Goal: Purchase product/service

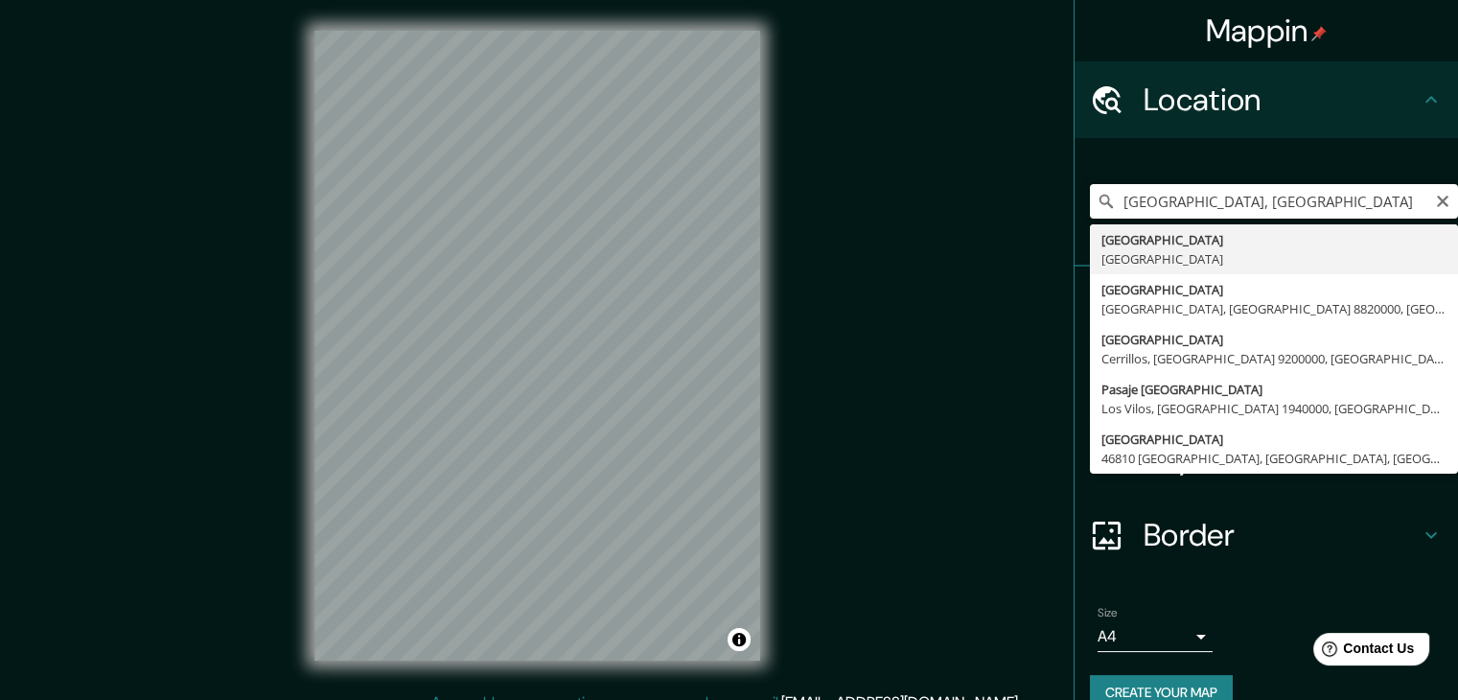
type input "[GEOGRAPHIC_DATA], [GEOGRAPHIC_DATA]"
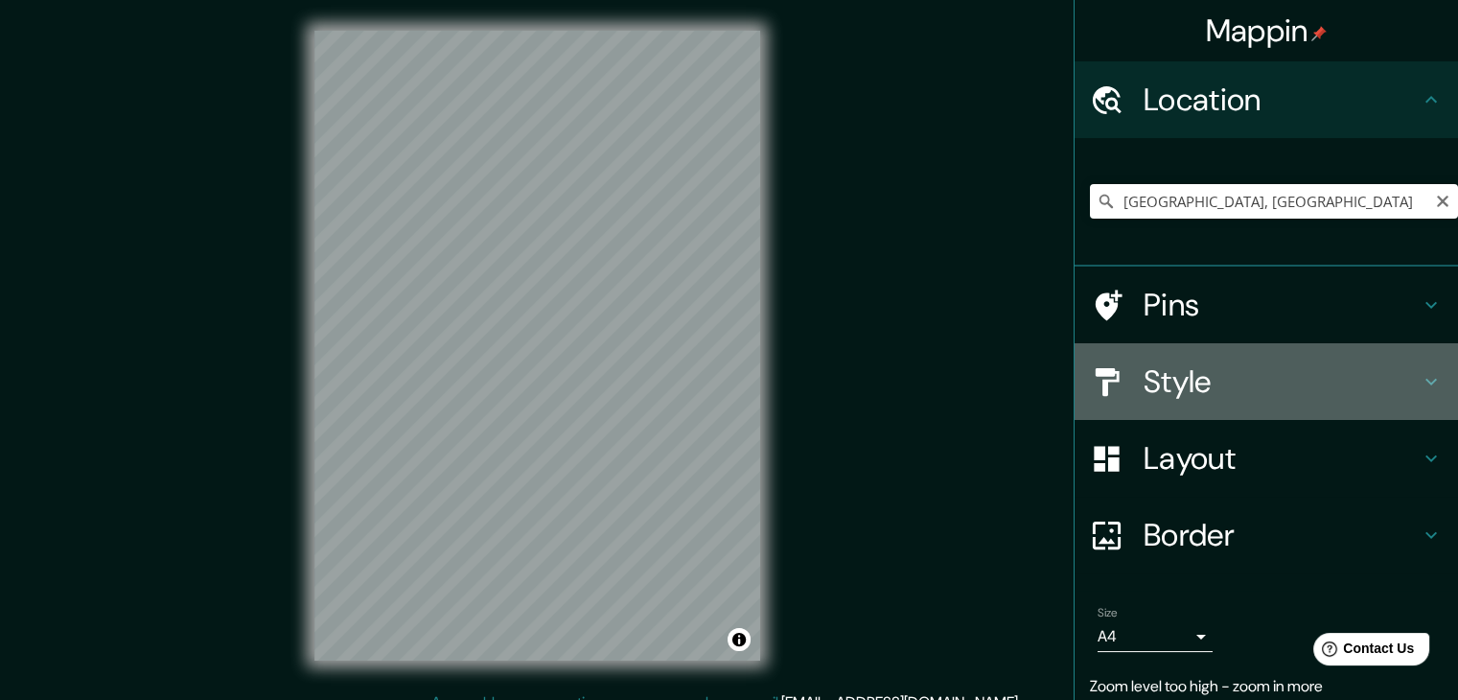
click at [1258, 392] on h4 "Style" at bounding box center [1282, 381] width 276 height 38
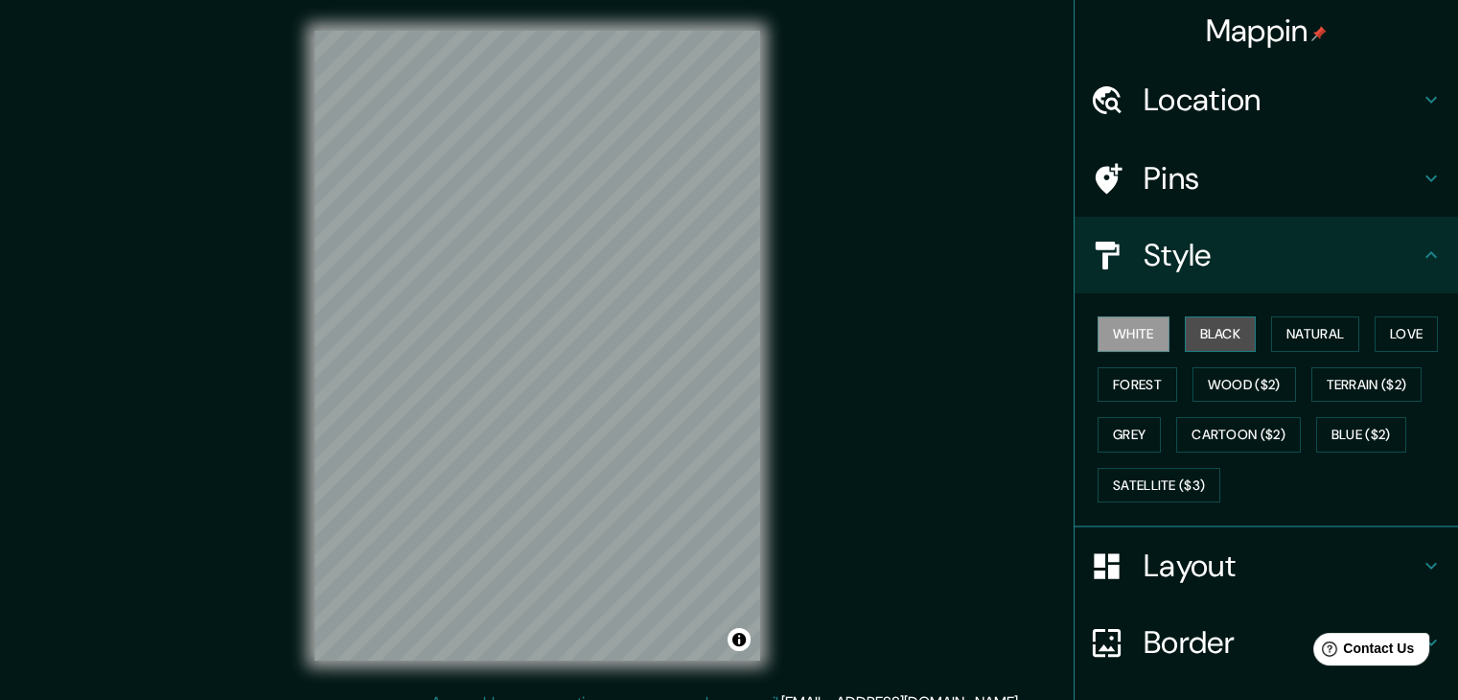
click at [1229, 346] on button "Black" at bounding box center [1221, 333] width 72 height 35
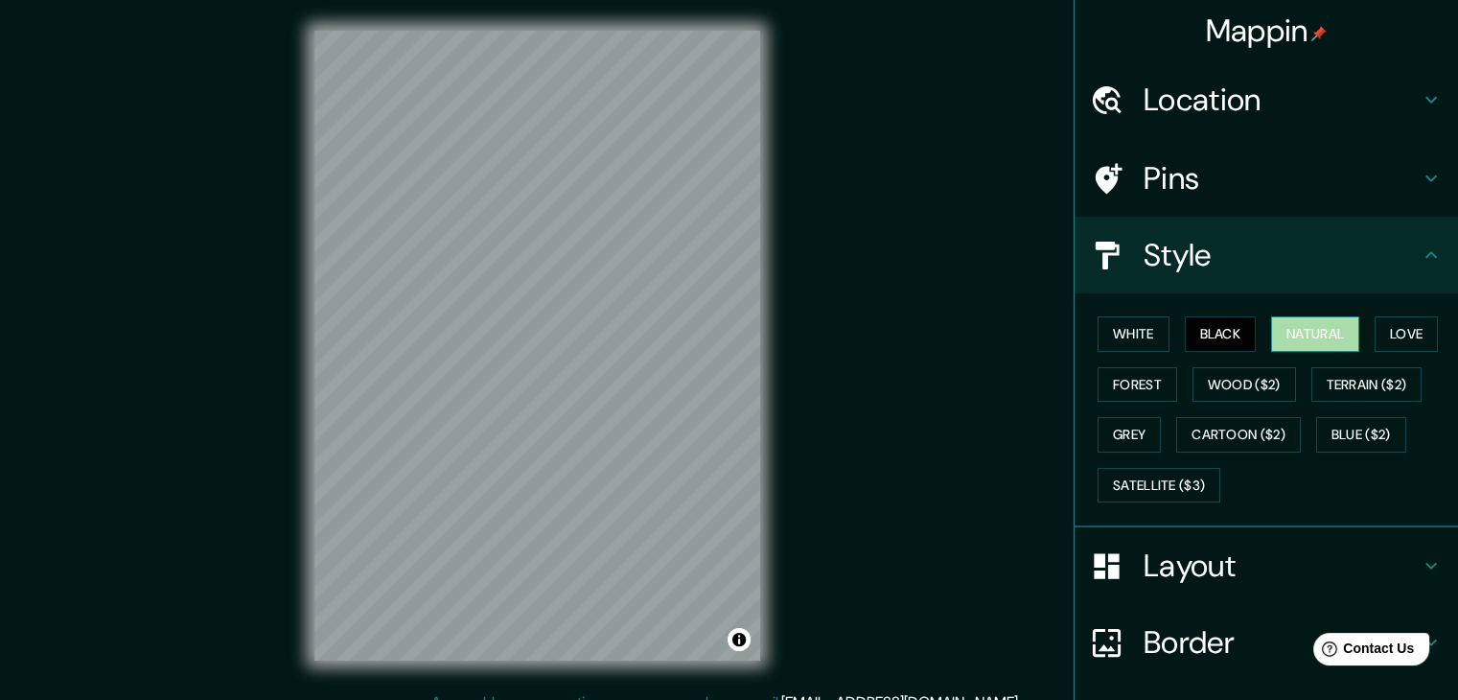
click at [1289, 336] on button "Natural" at bounding box center [1315, 333] width 88 height 35
click at [1423, 327] on button "Love" at bounding box center [1406, 333] width 63 height 35
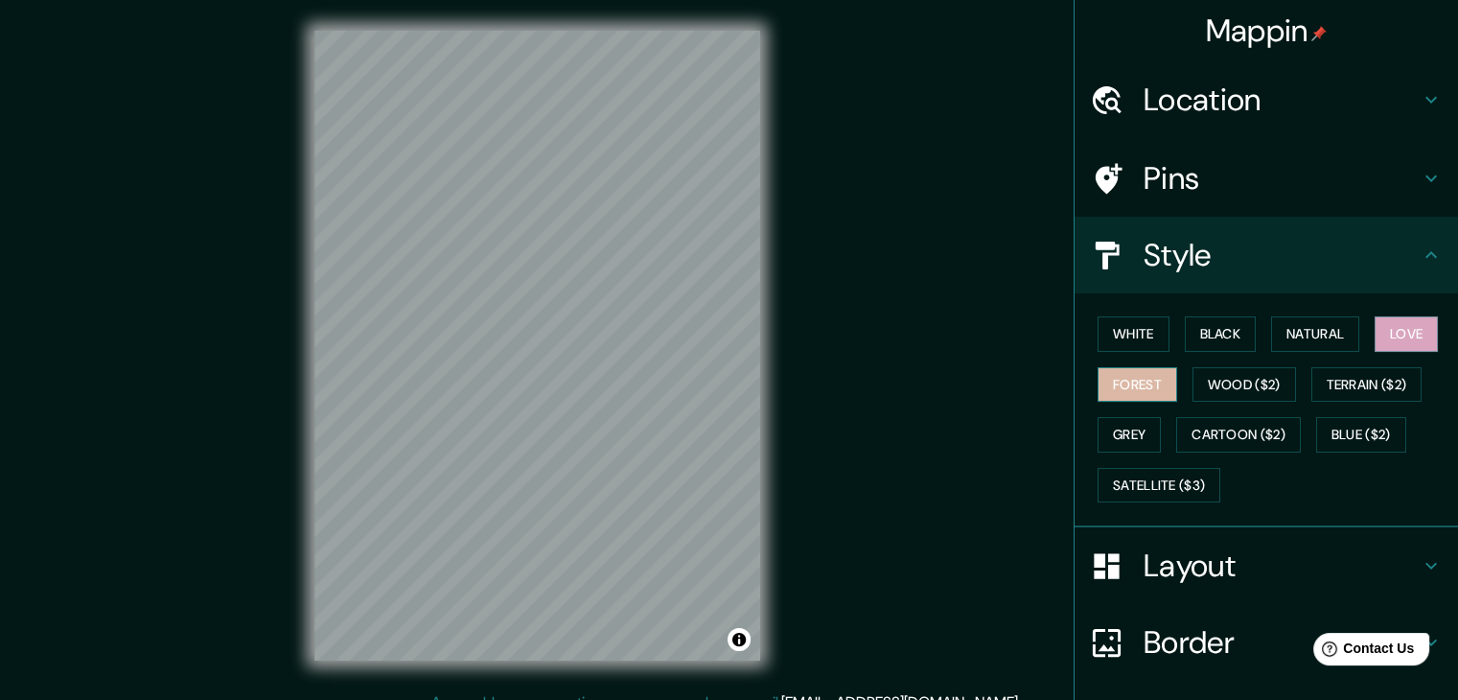
click at [1140, 389] on button "Forest" at bounding box center [1138, 384] width 80 height 35
click at [1156, 334] on div "White Black Natural Love Forest Wood ($2) Terrain ($2) Grey Cartoon ($2) Blue (…" at bounding box center [1274, 409] width 368 height 201
click at [1142, 331] on button "White" at bounding box center [1134, 333] width 72 height 35
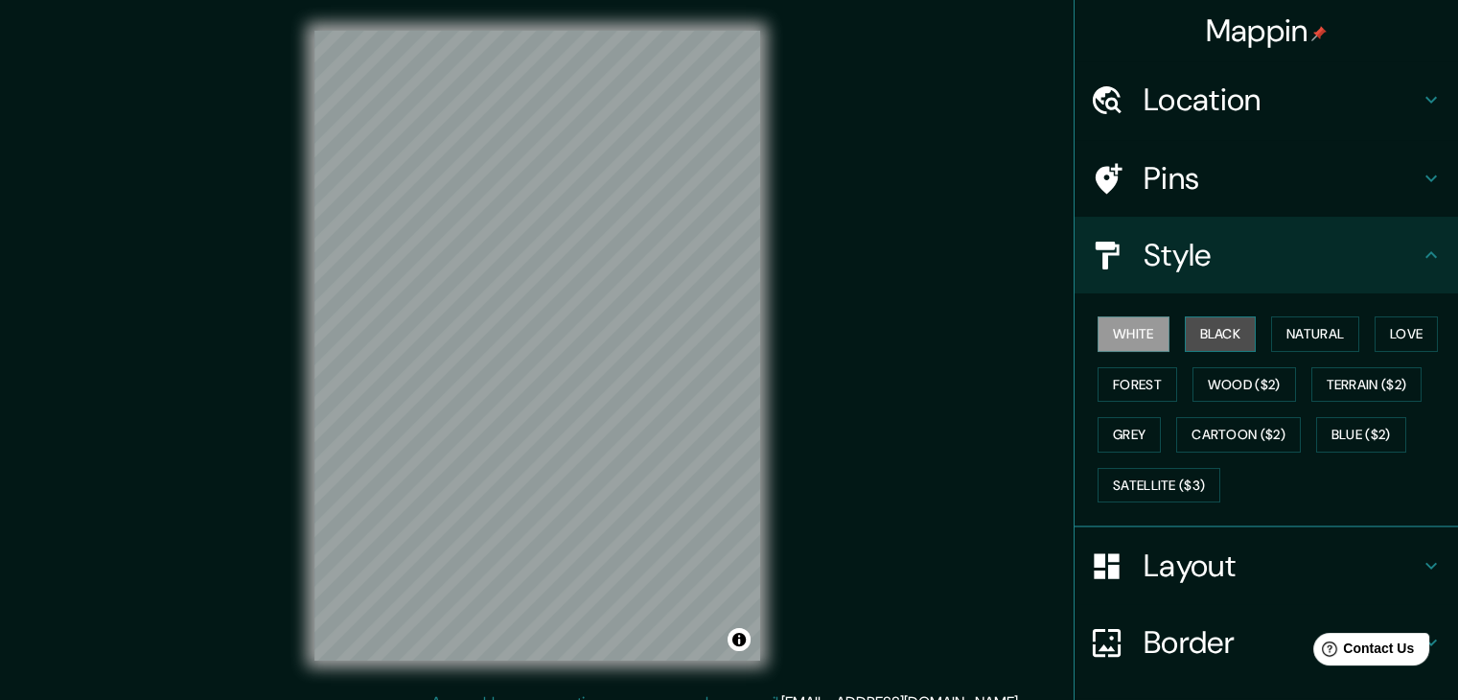
click at [1204, 330] on button "Black" at bounding box center [1221, 333] width 72 height 35
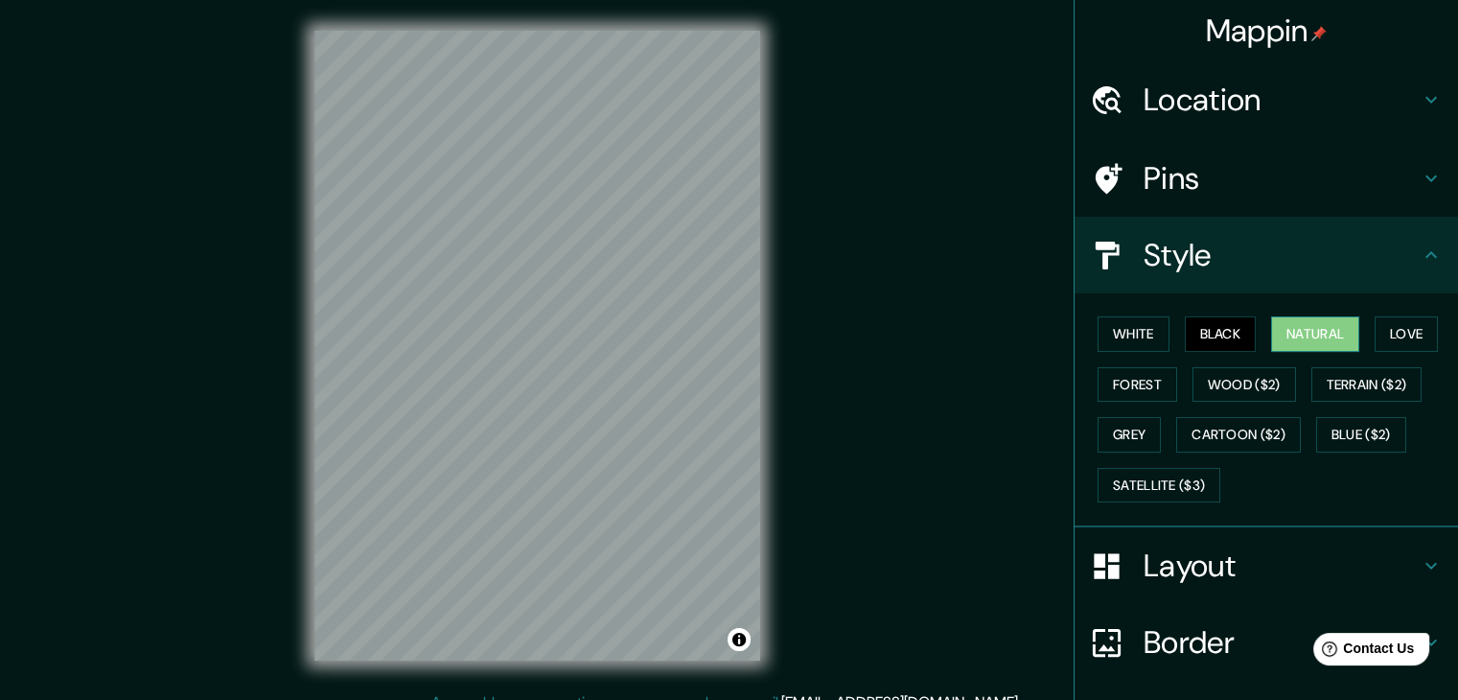
click at [1295, 324] on button "Natural" at bounding box center [1315, 333] width 88 height 35
click at [1392, 325] on button "Love" at bounding box center [1406, 333] width 63 height 35
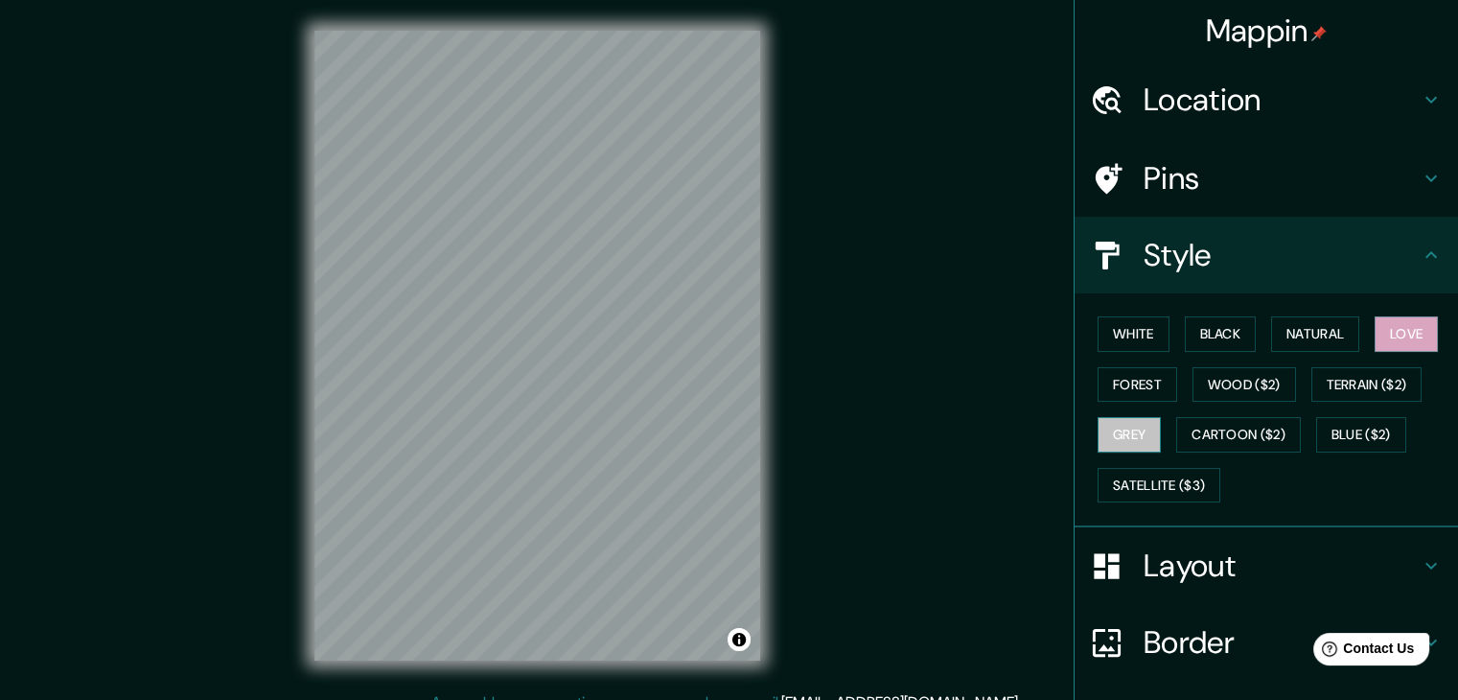
click at [1125, 437] on button "Grey" at bounding box center [1129, 434] width 63 height 35
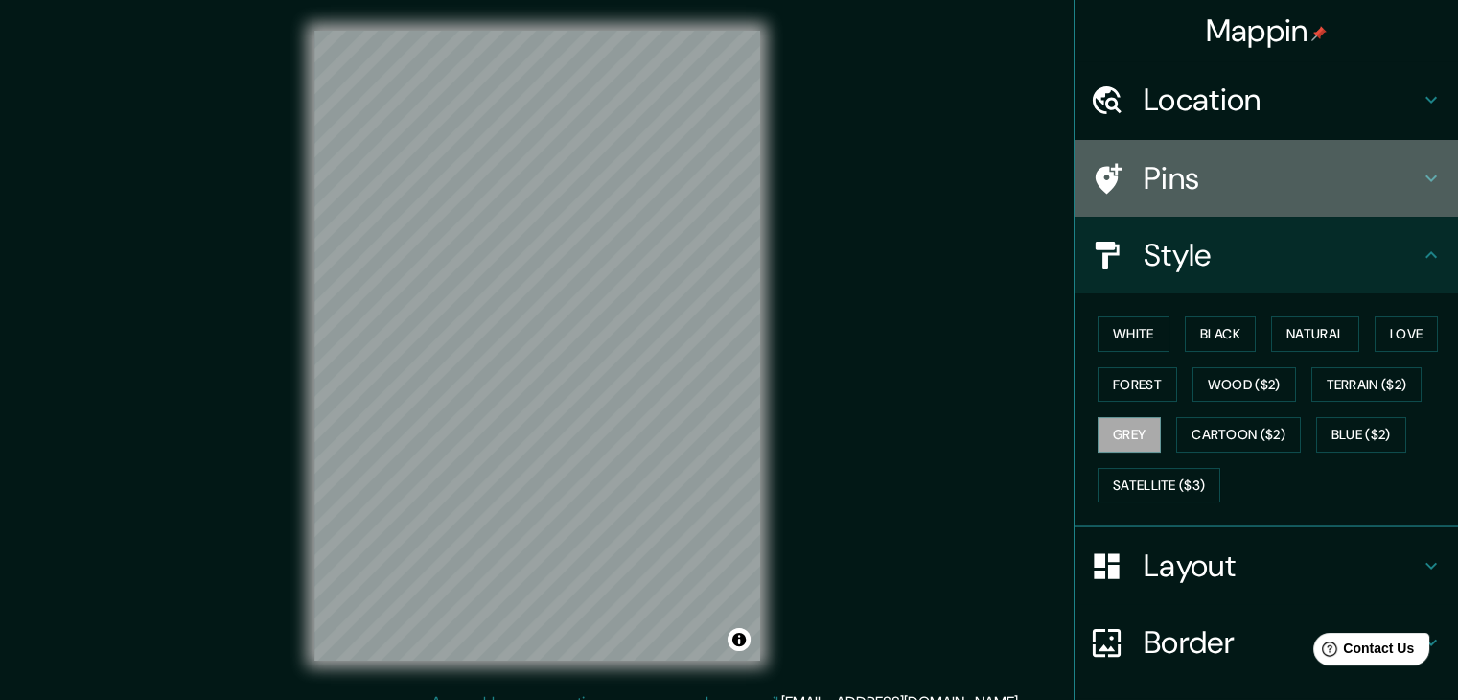
click at [1196, 171] on h4 "Pins" at bounding box center [1282, 178] width 276 height 38
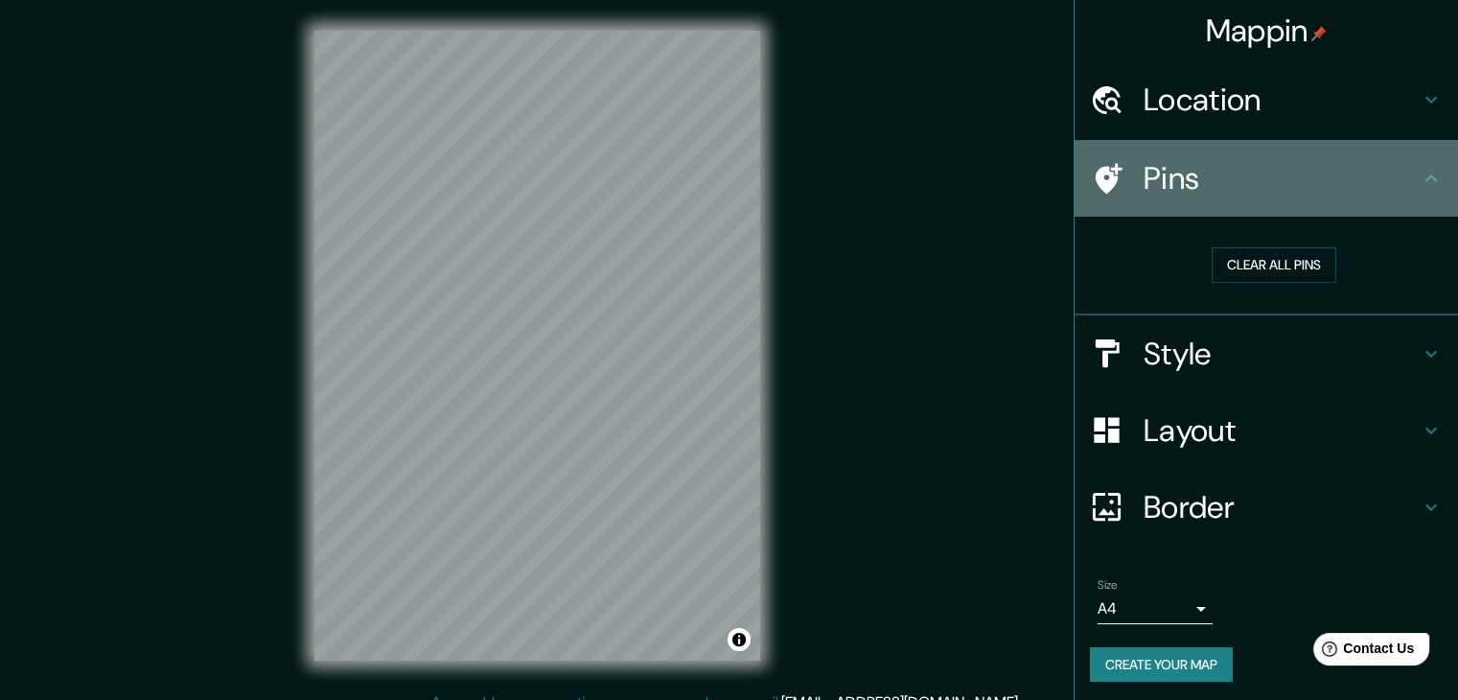
click at [1196, 171] on h4 "Pins" at bounding box center [1282, 178] width 276 height 38
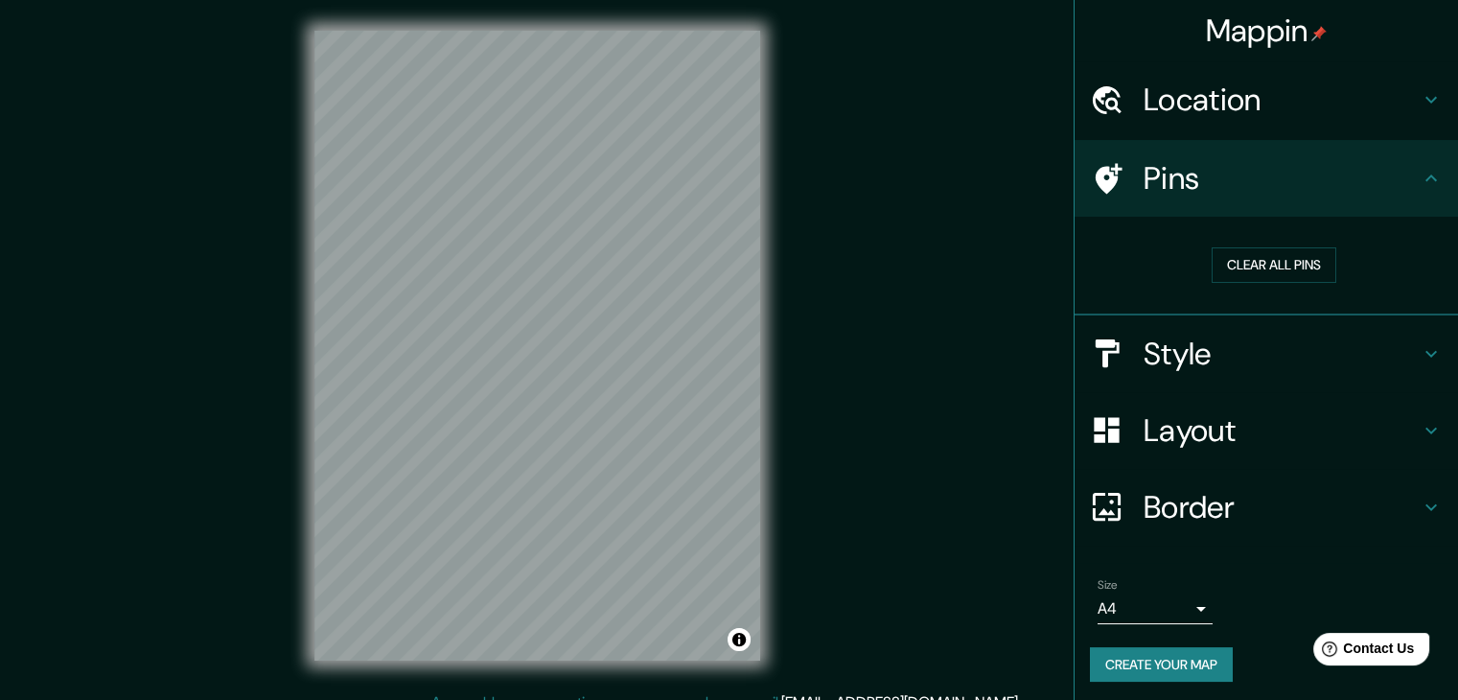
click at [1196, 120] on div "Location" at bounding box center [1266, 99] width 383 height 77
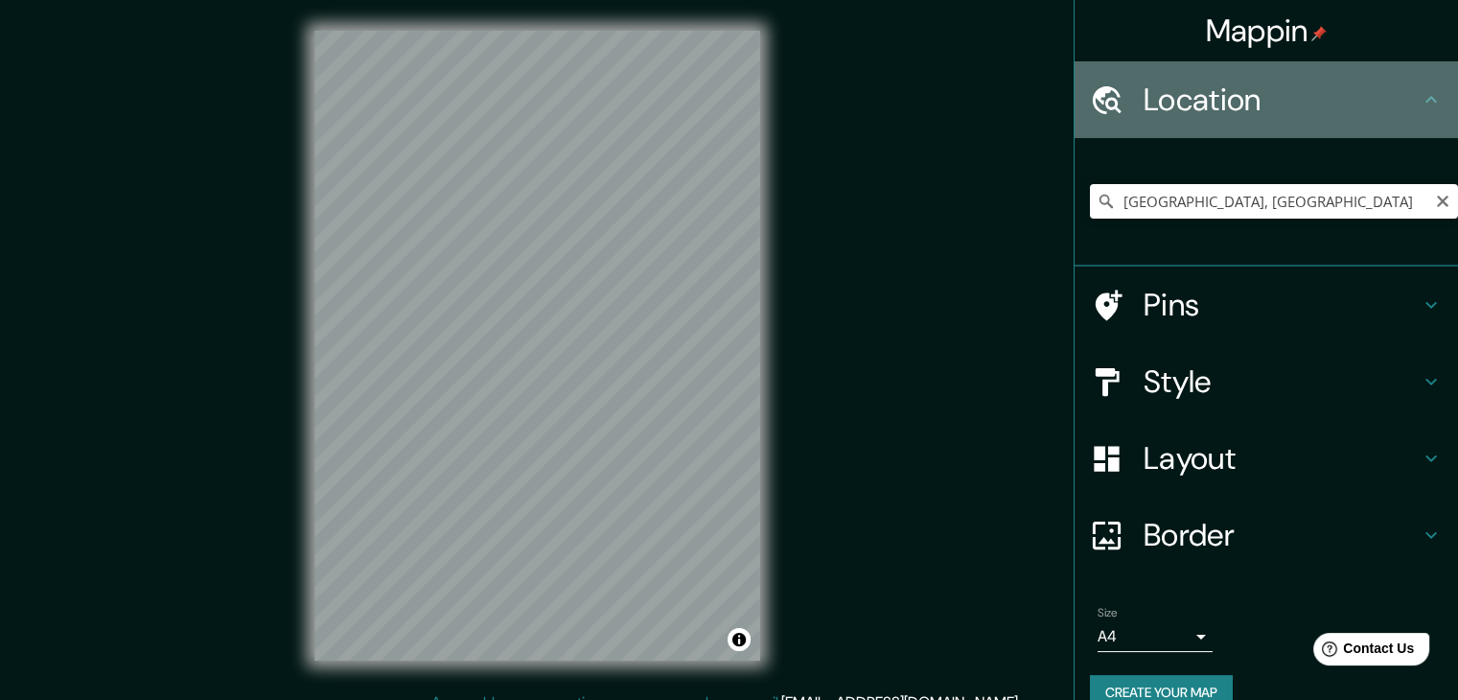
click at [1194, 98] on h4 "Location" at bounding box center [1282, 100] width 276 height 38
